Goal: Find specific page/section: Find specific page/section

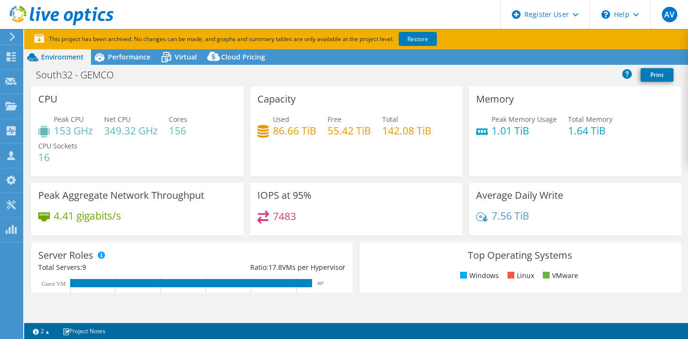
select select "[GEOGRAPHIC_DATA]"
select select "USD"
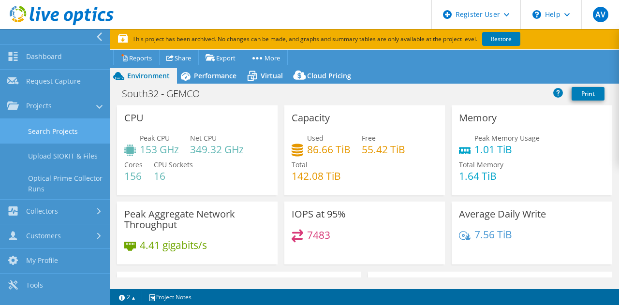
click at [89, 129] on link "Search Projects" at bounding box center [55, 131] width 110 height 25
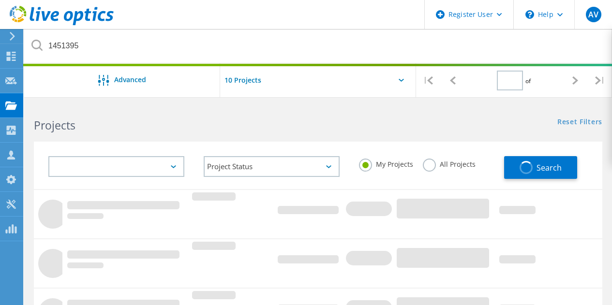
type input "1"
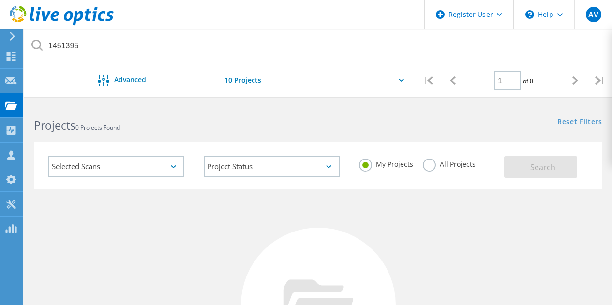
click at [429, 168] on label "All Projects" at bounding box center [449, 163] width 53 height 9
click at [0, 0] on input "All Projects" at bounding box center [0, 0] width 0 height 0
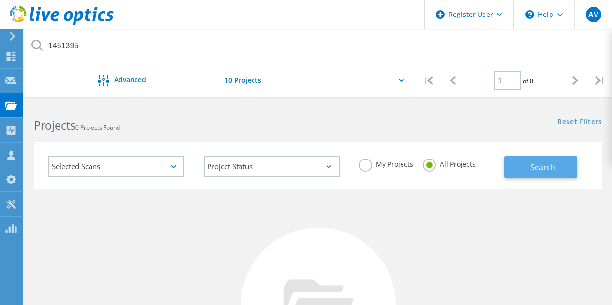
click at [530, 167] on button "Search" at bounding box center [540, 167] width 73 height 22
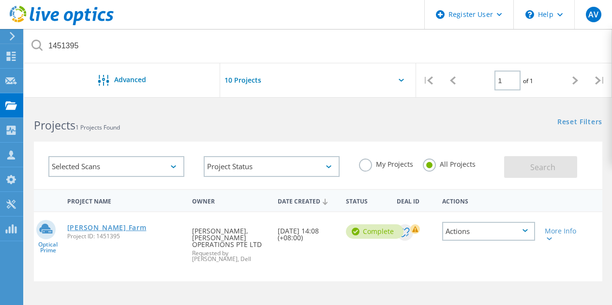
click at [75, 227] on link "Dyson VM Farm" at bounding box center [106, 227] width 79 height 7
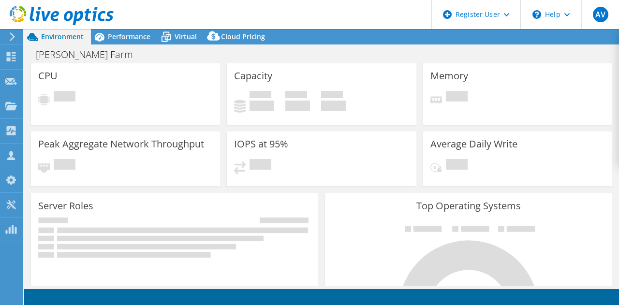
select select "Tokyo"
select select "USD"
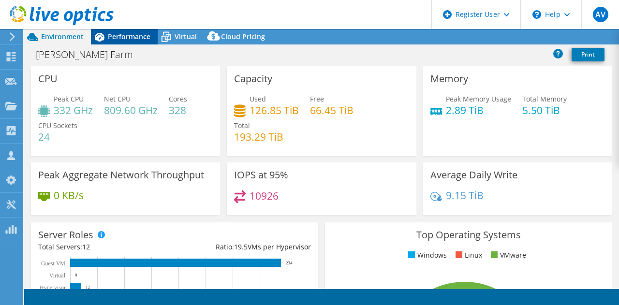
click at [120, 31] on div "Performance" at bounding box center [124, 36] width 67 height 15
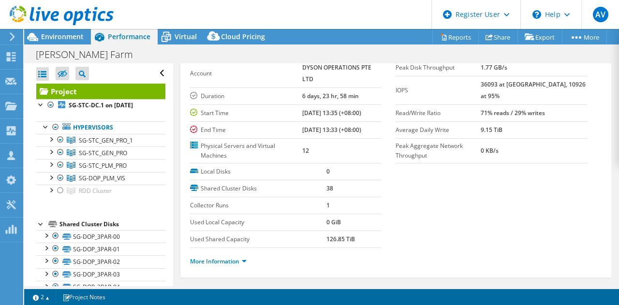
scroll to position [53, 0]
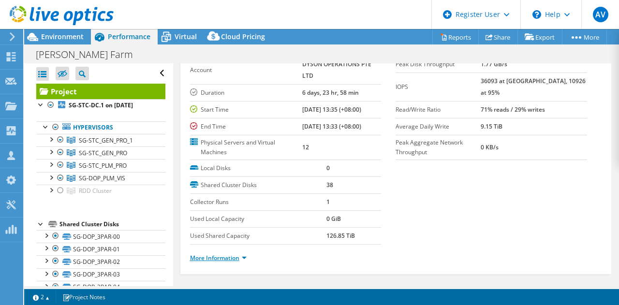
click at [231, 258] on link "More Information" at bounding box center [218, 258] width 57 height 8
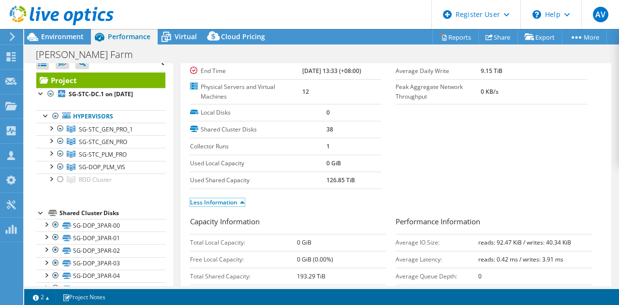
scroll to position [0, 0]
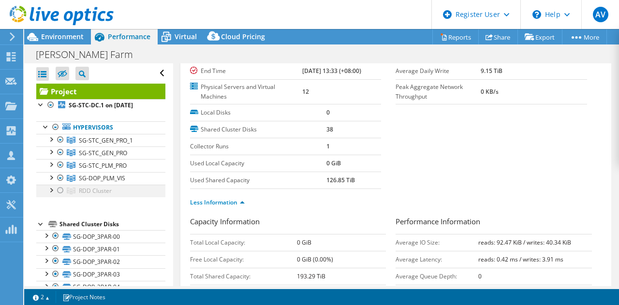
click at [61, 191] on div at bounding box center [61, 191] width 10 height 12
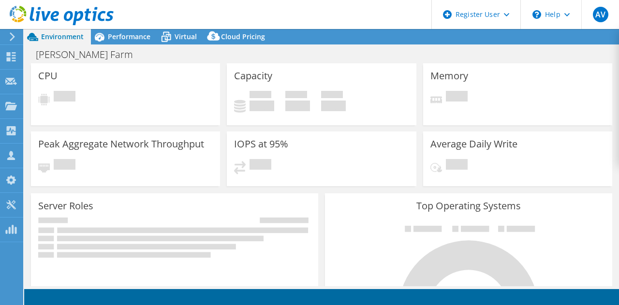
select select "Tokyo"
select select "USD"
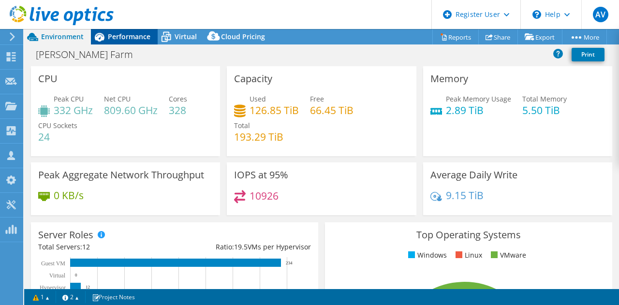
click at [132, 39] on span "Performance" at bounding box center [129, 36] width 43 height 9
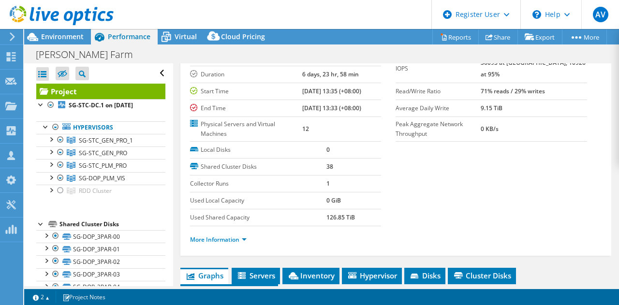
scroll to position [75, 0]
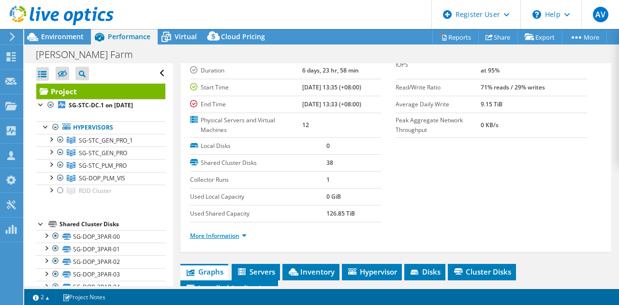
click at [225, 238] on link "More Information" at bounding box center [218, 236] width 57 height 8
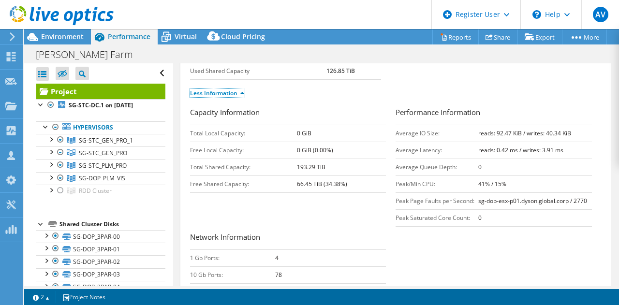
scroll to position [219, 0]
